Goal: Communication & Community: Answer question/provide support

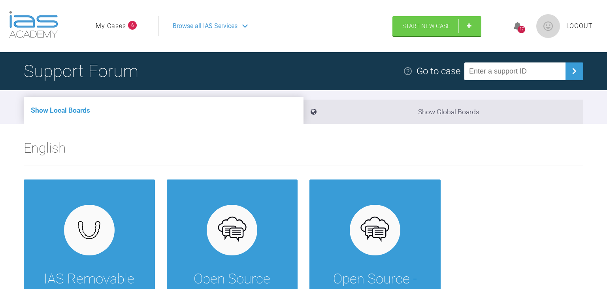
click at [132, 25] on span "6" at bounding box center [132, 25] width 9 height 9
click at [113, 28] on link "My Cases" at bounding box center [111, 26] width 30 height 10
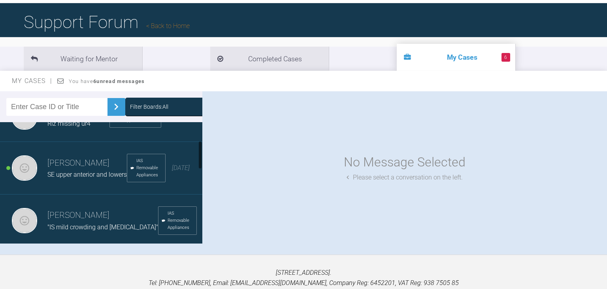
scroll to position [81, 0]
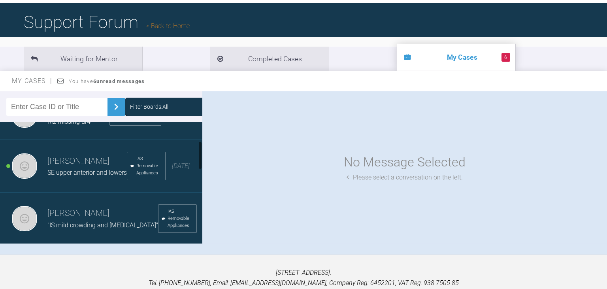
drag, startPoint x: 201, startPoint y: 136, endPoint x: 204, endPoint y: 155, distance: 19.2
click at [204, 155] on div "Filter Boards: All Alistair lim ML upper teeth open bite IAS Removable Applianc…" at bounding box center [303, 172] width 607 height 163
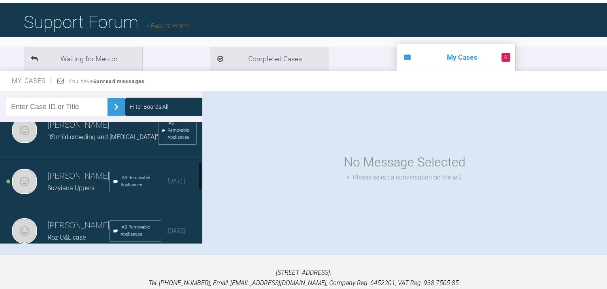
scroll to position [171, 0]
drag, startPoint x: 202, startPoint y: 161, endPoint x: 203, endPoint y: 182, distance: 21.0
click at [203, 182] on div "Filter Boards: All Alistair lim ML upper teeth open bite IAS Removable Applianc…" at bounding box center [303, 172] width 607 height 163
click at [38, 189] on div "Alistair lim Suzyiana Uppers IAS Removable Appliances 6 months ago" at bounding box center [101, 179] width 202 height 49
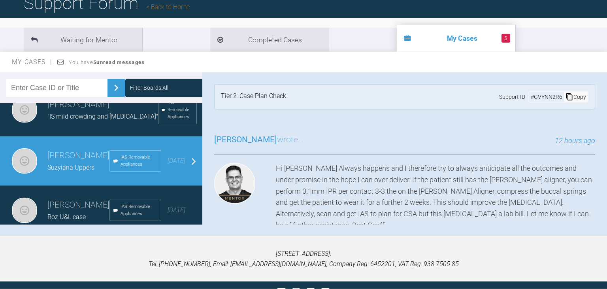
scroll to position [66, 0]
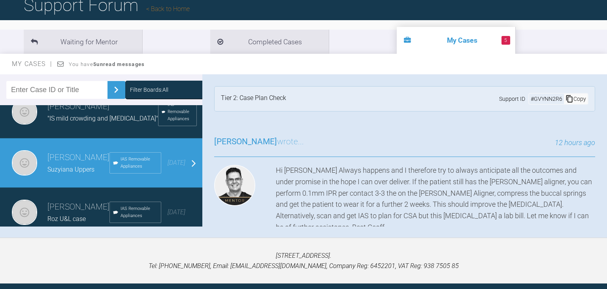
click at [371, 140] on div "12 hours ago" at bounding box center [449, 142] width 291 height 11
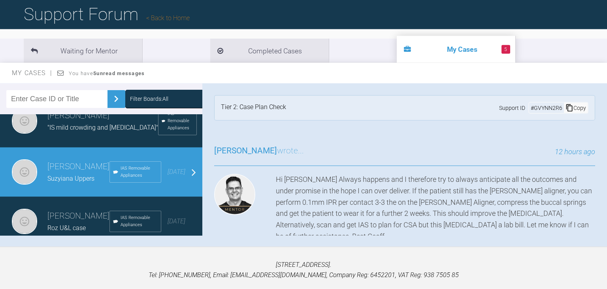
scroll to position [82, 0]
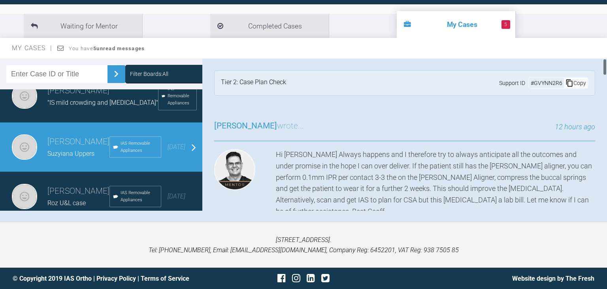
click at [404, 179] on div "Hi [PERSON_NAME] Always happens and I therefore try to always anticipate all th…" at bounding box center [435, 183] width 319 height 68
click at [285, 127] on h3 "Geoff Stone wrote..." at bounding box center [259, 125] width 90 height 13
click at [297, 82] on div "Tier 2: Case Plan Check Support ID # GVYNN2R6 Copy" at bounding box center [404, 82] width 381 height 25
drag, startPoint x: 398, startPoint y: 79, endPoint x: 299, endPoint y: 77, distance: 98.5
click at [318, 72] on div "Tier 2: Case Plan Check Support ID # GVYNN2R6 Copy" at bounding box center [404, 82] width 381 height 25
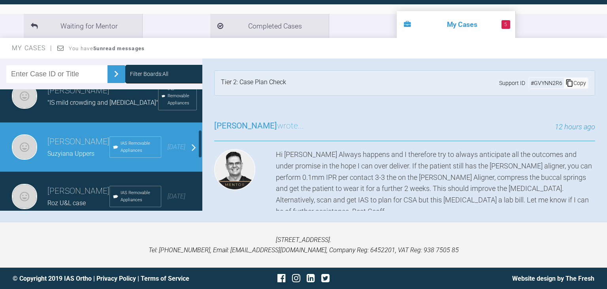
click at [38, 160] on div "Alistair lim Suzyiana Uppers IAS Removable Appliances 6 months ago" at bounding box center [101, 147] width 202 height 49
click at [193, 155] on div "Alistair lim Suzyiana Uppers IAS Removable Appliances 6 months ago" at bounding box center [101, 147] width 202 height 49
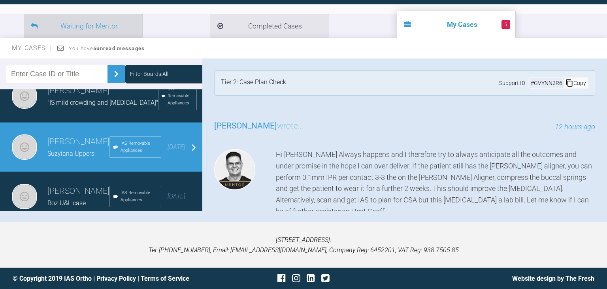
click at [115, 25] on li "Waiting for Mentor" at bounding box center [83, 26] width 119 height 24
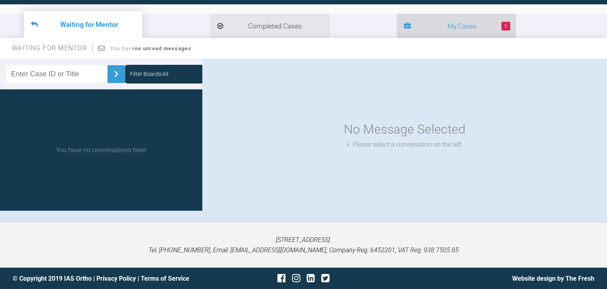
click at [397, 29] on li "5 My Cases" at bounding box center [456, 26] width 119 height 24
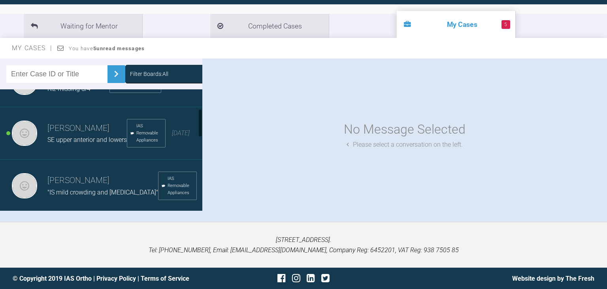
scroll to position [83, 0]
drag, startPoint x: 200, startPoint y: 104, endPoint x: 201, endPoint y: 123, distance: 19.8
click at [201, 123] on div at bounding box center [200, 123] width 3 height 28
click at [19, 135] on img at bounding box center [24, 131] width 25 height 25
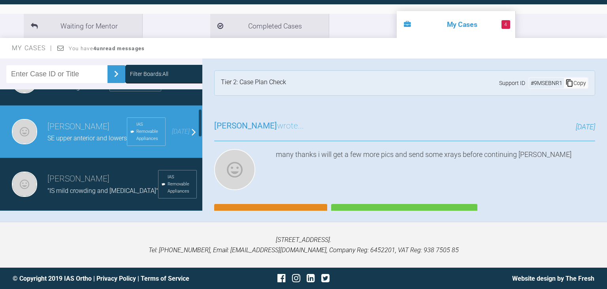
drag, startPoint x: 198, startPoint y: 123, endPoint x: 201, endPoint y: 134, distance: 11.0
click at [201, 134] on div at bounding box center [200, 149] width 4 height 121
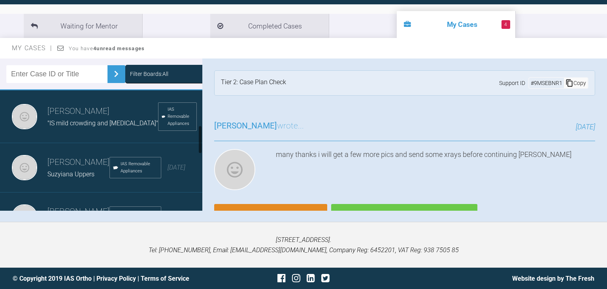
scroll to position [152, 0]
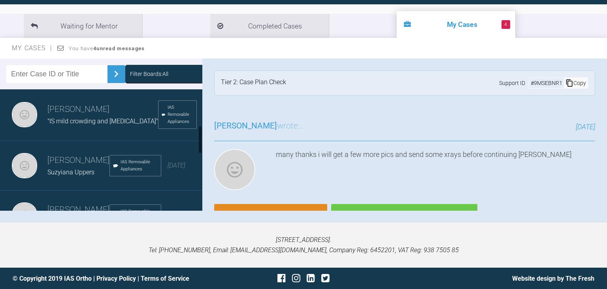
drag, startPoint x: 201, startPoint y: 133, endPoint x: 201, endPoint y: 149, distance: 16.2
click at [201, 149] on div at bounding box center [200, 139] width 3 height 28
click at [127, 173] on span "IAS Removable Appliances" at bounding box center [139, 166] width 37 height 14
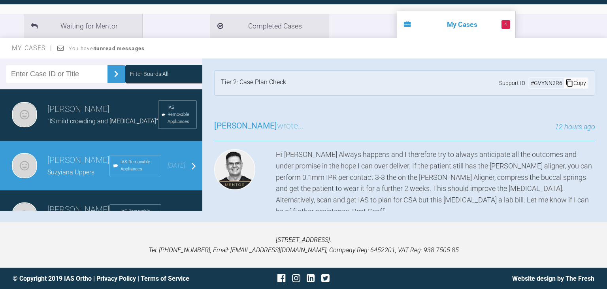
click at [127, 173] on span "IAS Removable Appliances" at bounding box center [139, 166] width 37 height 14
click at [192, 175] on div "Alistair lim Suzyiana Uppers IAS Removable Appliances 6 months ago" at bounding box center [101, 165] width 202 height 49
click at [195, 178] on div "Alistair lim Suzyiana Uppers IAS Removable Appliances 6 months ago" at bounding box center [101, 165] width 202 height 49
click at [11, 167] on div "Alistair lim Suzyiana Uppers IAS Removable Appliances 6 months ago" at bounding box center [101, 165] width 202 height 49
click at [26, 168] on img at bounding box center [24, 165] width 25 height 25
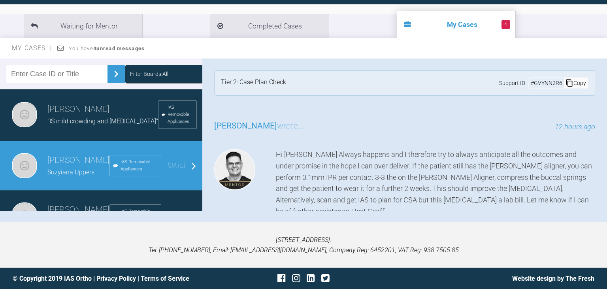
click at [397, 20] on li "4 My Cases" at bounding box center [456, 24] width 119 height 27
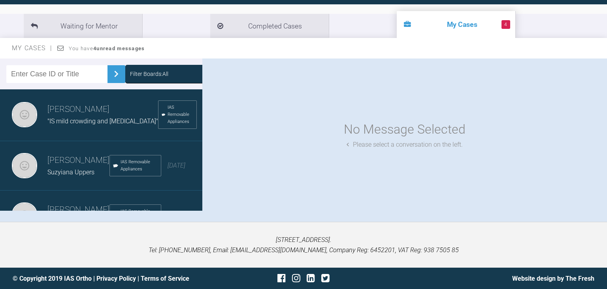
click at [397, 20] on li "4 My Cases" at bounding box center [456, 24] width 119 height 27
click at [138, 172] on span "IAS Removable Appliances" at bounding box center [139, 166] width 37 height 14
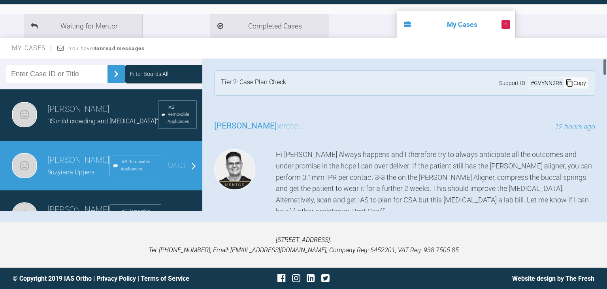
click at [212, 137] on div "Geoff Stone wrote... 12 hours ago Hi Alistair Always happens and I therefore tr…" at bounding box center [404, 214] width 405 height 212
click at [34, 171] on img at bounding box center [24, 165] width 25 height 25
click at [195, 175] on div "Alistair lim Suzyiana Uppers IAS Removable Appliances 6 months ago" at bounding box center [101, 165] width 202 height 49
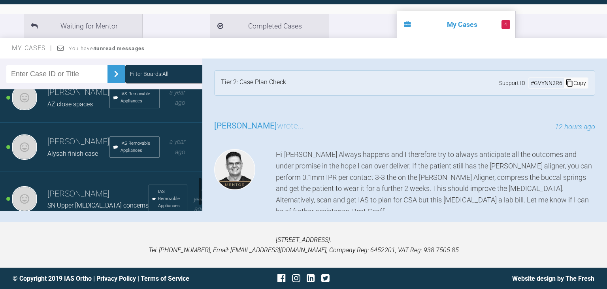
scroll to position [391, 0]
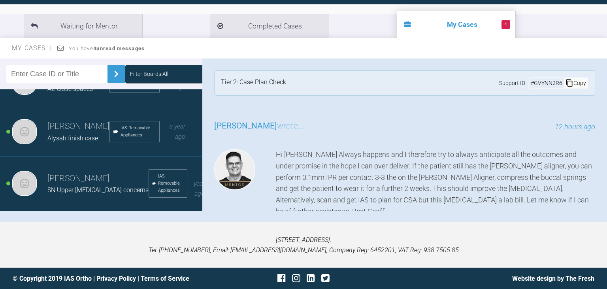
drag, startPoint x: 200, startPoint y: 148, endPoint x: 297, endPoint y: 198, distance: 108.9
click at [230, 203] on div "Filter Boards: All Alistair lim ML upper teeth open bite IAS Removable Applianc…" at bounding box center [303, 140] width 607 height 163
click at [28, 50] on span "My Cases" at bounding box center [32, 48] width 41 height 8
click at [115, 71] on button at bounding box center [117, 74] width 18 height 18
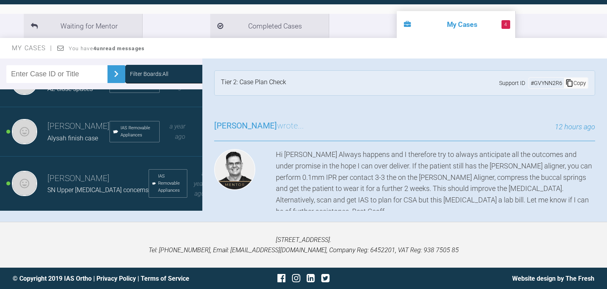
click at [58, 79] on input "text" at bounding box center [56, 74] width 101 height 18
click at [397, 18] on li "4 My Cases" at bounding box center [456, 24] width 119 height 27
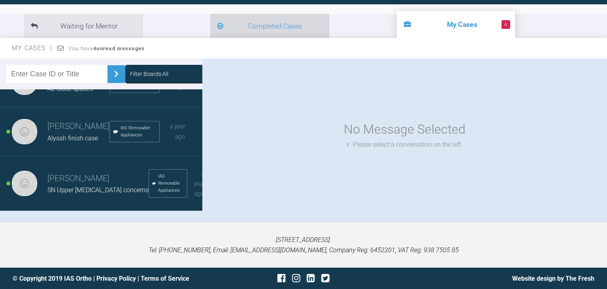
click at [248, 27] on li "Completed Cases" at bounding box center [269, 26] width 119 height 24
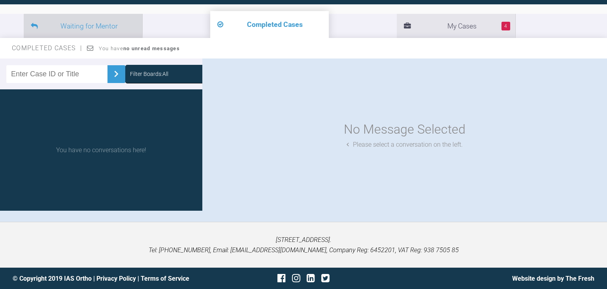
click at [102, 18] on li "Waiting for Mentor" at bounding box center [83, 26] width 119 height 24
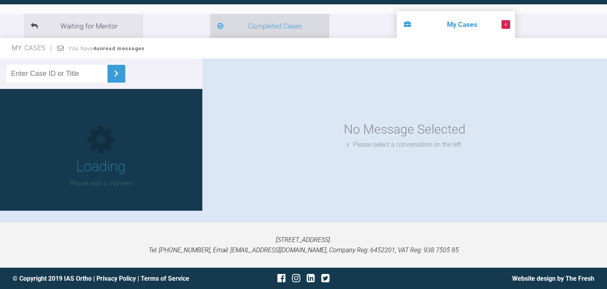
click at [223, 28] on li "Completed Cases" at bounding box center [269, 26] width 119 height 24
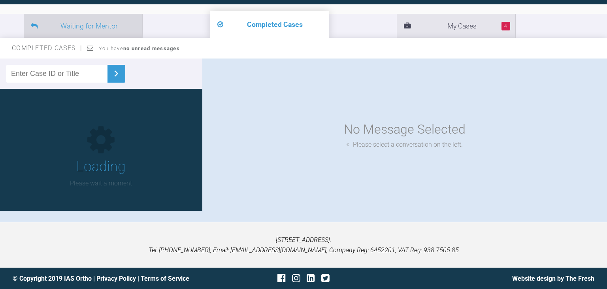
click at [134, 29] on li "Waiting for Mentor" at bounding box center [83, 26] width 119 height 24
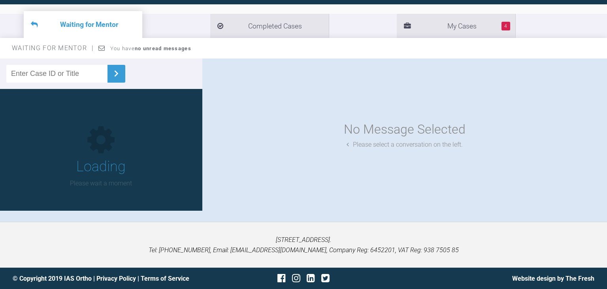
click at [134, 29] on li "Waiting for Mentor" at bounding box center [83, 24] width 119 height 27
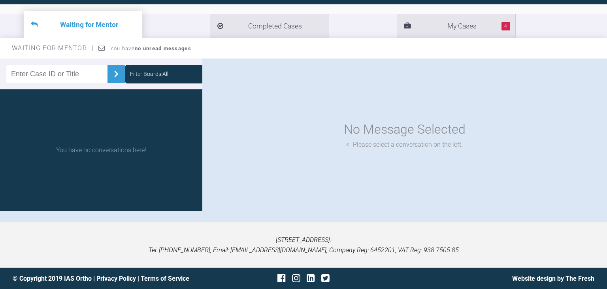
click at [573, 82] on div "No Message Selected Please select a conversation on the left." at bounding box center [404, 135] width 405 height 152
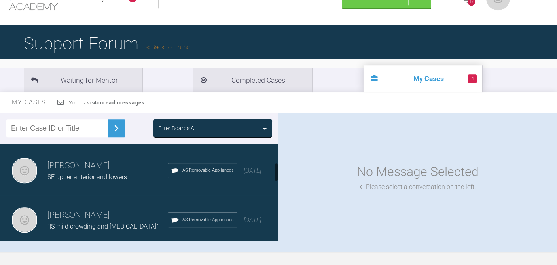
scroll to position [101, 0]
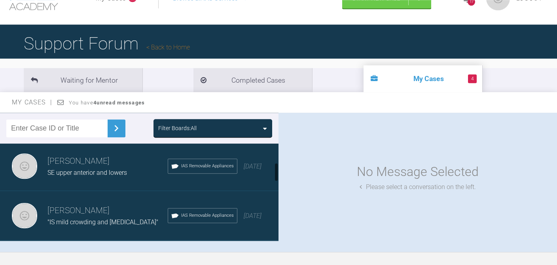
drag, startPoint x: 276, startPoint y: 157, endPoint x: 278, endPoint y: 177, distance: 19.4
click at [278, 177] on div at bounding box center [276, 192] width 4 height 97
click at [109, 162] on h3 "[PERSON_NAME]" at bounding box center [107, 161] width 120 height 13
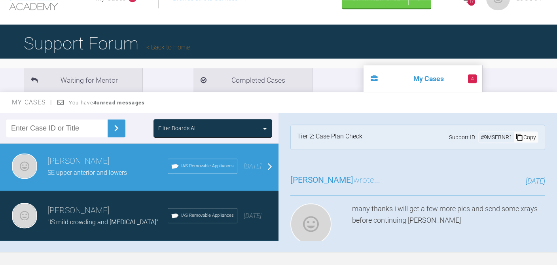
click at [272, 164] on div "Alistair lim SE upper anterior and lowers IAS Removable Appliances 4 months ago" at bounding box center [139, 166] width 278 height 49
click at [270, 166] on div "Alistair lim SE upper anterior and lowers IAS Removable Appliances 4 months ago" at bounding box center [139, 166] width 278 height 49
click at [327, 175] on span "[PERSON_NAME]" at bounding box center [321, 179] width 63 height 9
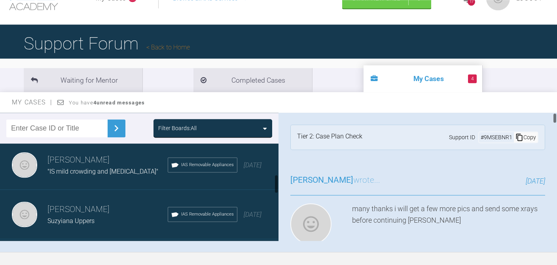
scroll to position [155, 0]
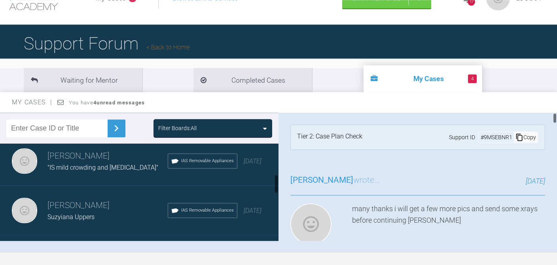
drag, startPoint x: 277, startPoint y: 173, endPoint x: 279, endPoint y: 183, distance: 10.4
click at [279, 183] on div "Filter Boards: All Alistair lim ML upper teeth open bite IAS Removable Applianc…" at bounding box center [278, 182] width 557 height 139
click at [271, 205] on div "Alistair lim Suzyiana Uppers IAS Removable Appliances 6 months ago" at bounding box center [139, 210] width 278 height 49
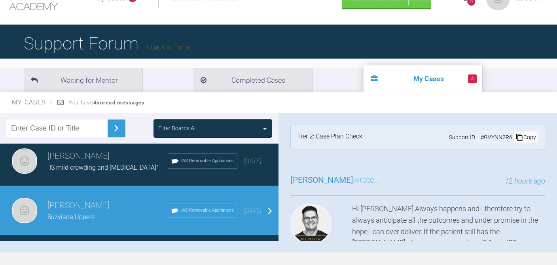
click at [270, 207] on div "Alistair lim Suzyiana Uppers IAS Removable Appliances 6 months ago" at bounding box center [139, 210] width 278 height 49
click at [332, 183] on span "[PERSON_NAME]" at bounding box center [321, 179] width 63 height 9
click at [370, 146] on div "Tier 2: Case Plan Check Support ID # GVYNN2R6 Copy" at bounding box center [417, 137] width 255 height 25
click at [361, 176] on h3 "Geoff Stone wrote..." at bounding box center [335, 180] width 90 height 13
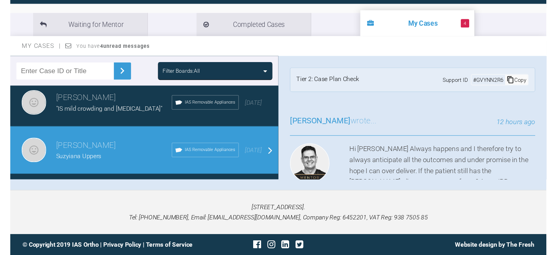
scroll to position [0, 0]
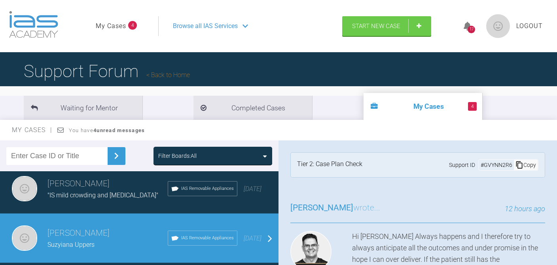
click at [472, 31] on div "17" at bounding box center [471, 30] width 8 height 8
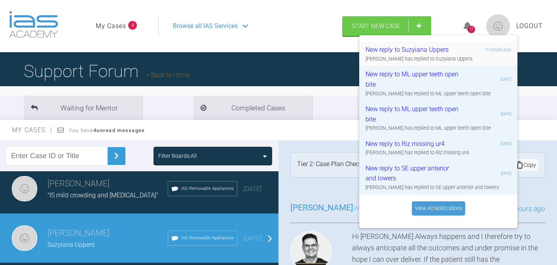
click at [431, 49] on div "New reply to Suzyiana Uppers" at bounding box center [412, 50] width 94 height 10
click at [429, 50] on div "New reply to Suzyiana Uppers" at bounding box center [412, 50] width 94 height 10
click at [390, 54] on div "New reply to Suzyiana Uppers" at bounding box center [412, 50] width 94 height 10
click at [389, 58] on div "Geoff Stone has replied to Suzyiana Uppers" at bounding box center [437, 59] width 145 height 8
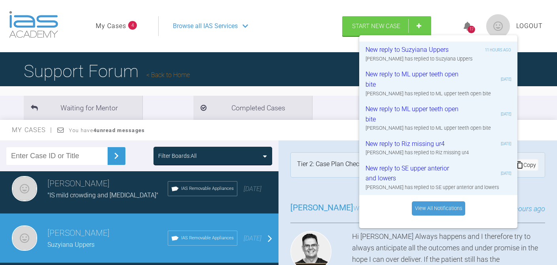
click at [435, 214] on link "View All Notifications" at bounding box center [438, 208] width 53 height 14
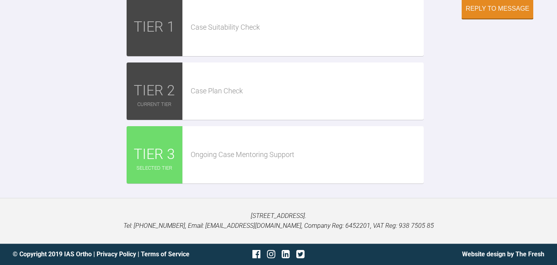
scroll to position [1557, 0]
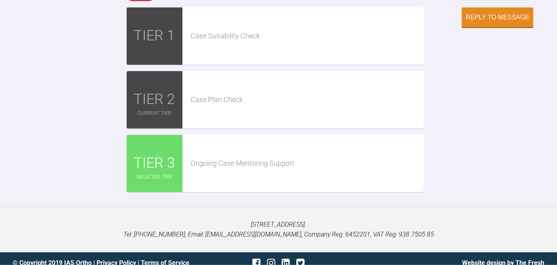
scroll to position [1441, 0]
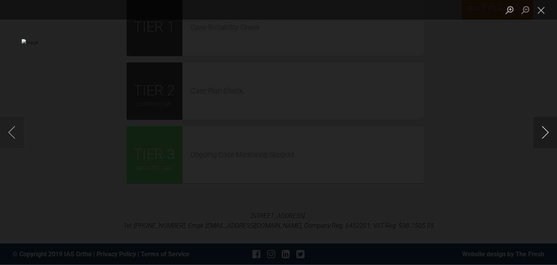
click at [549, 130] on button "Next image" at bounding box center [545, 133] width 24 height 32
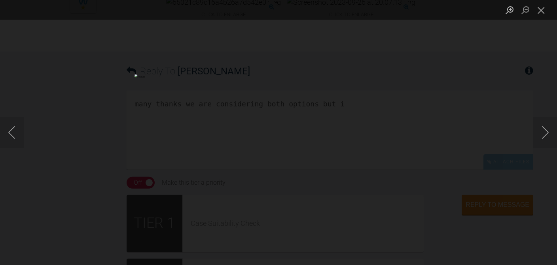
scroll to position [1245, 0]
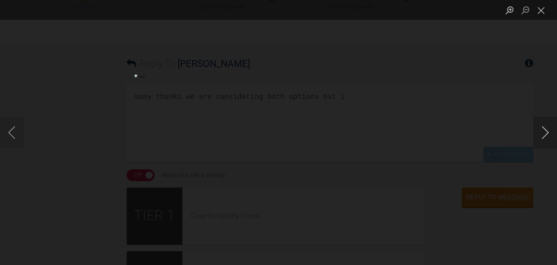
click at [544, 127] on button "Next image" at bounding box center [545, 133] width 24 height 32
click at [542, 8] on button "Close lightbox" at bounding box center [541, 10] width 16 height 14
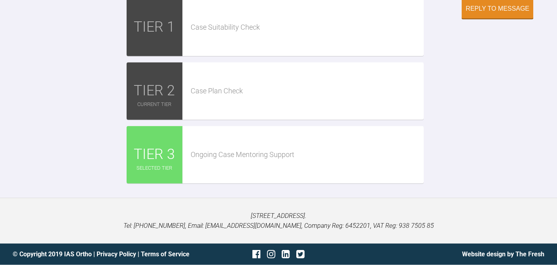
scroll to position [1614, 0]
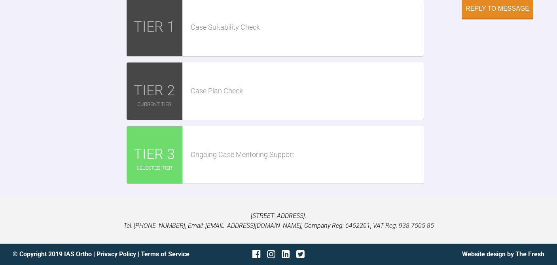
scroll to position [1591, 0]
type textarea "many thanks we are considering both options but is it possible to send the scan…"
click at [502, 19] on button "Reply to Message" at bounding box center [497, 10] width 72 height 20
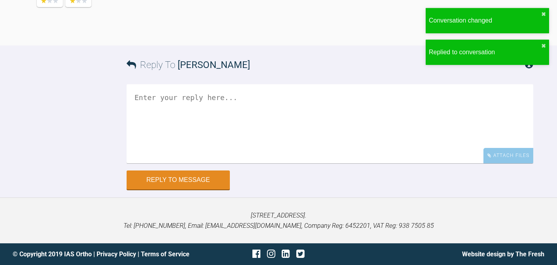
scroll to position [1812, 0]
